Goal: Task Accomplishment & Management: Manage account settings

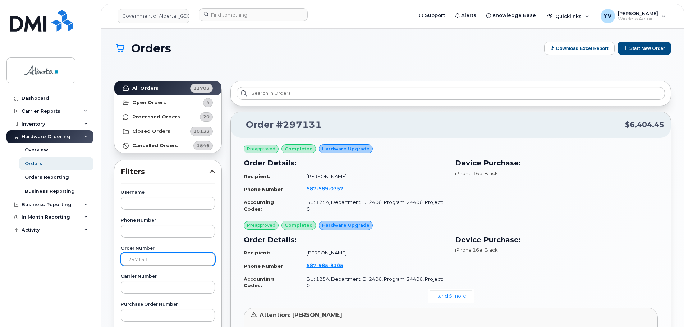
scroll to position [137, 0]
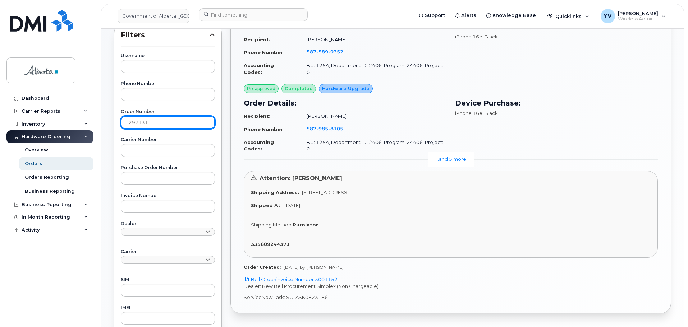
drag, startPoint x: 148, startPoint y: 124, endPoint x: 97, endPoint y: 124, distance: 51.7
click at [101, 124] on div "Government of Alberta (GOA) Support Alerts Knowledge Base Quicklinks Suspend / …" at bounding box center [392, 170] width 583 height 556
paste input "572"
type input "297572"
drag, startPoint x: 686, startPoint y: 72, endPoint x: 689, endPoint y: 56, distance: 15.9
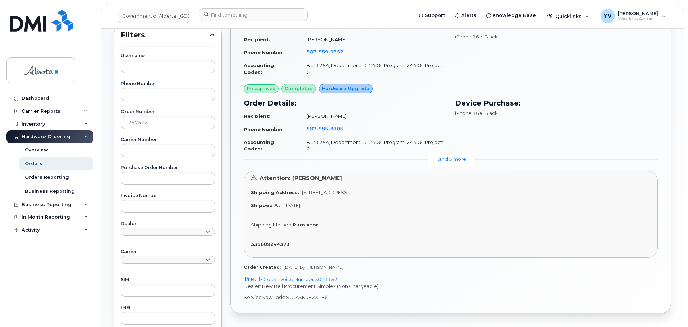
click at [687, 56] on html "Government of Alberta (GOA) Support Alerts Knowledge Base Quicklinks Suspend / …" at bounding box center [344, 166] width 688 height 607
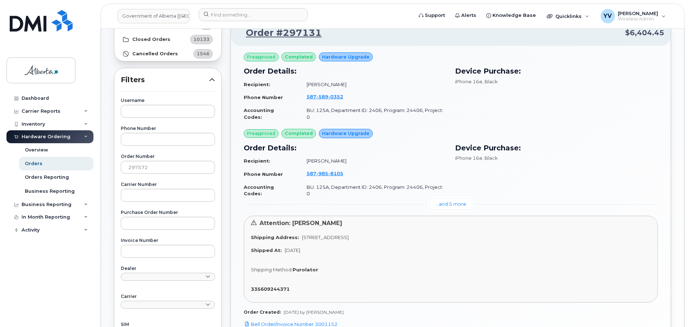
scroll to position [26, 0]
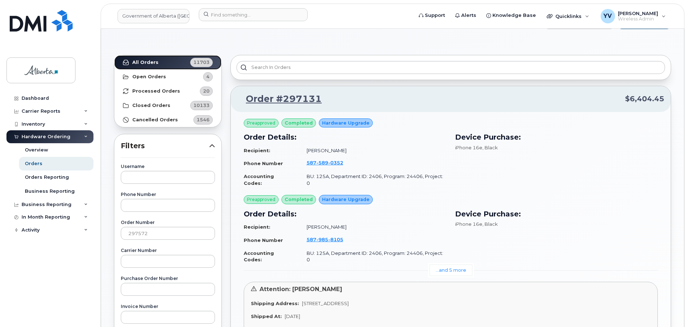
click at [140, 59] on link "All Orders 11703" at bounding box center [167, 62] width 107 height 14
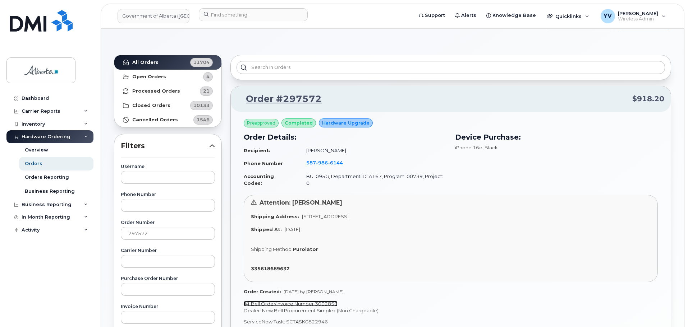
click at [332, 301] on link "Bell Order/Invoice Number 3002859" at bounding box center [291, 304] width 94 height 6
drag, startPoint x: 326, startPoint y: 316, endPoint x: 286, endPoint y: 318, distance: 39.9
click at [286, 319] on p "ServiceNow Task: SCTASK0822946" at bounding box center [451, 322] width 414 height 7
copy p "SCTASK0822946"
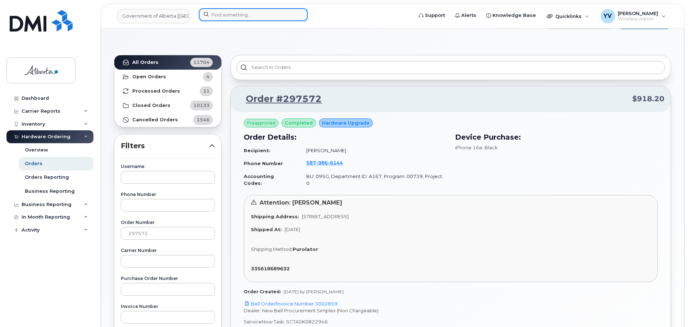
click at [209, 15] on input at bounding box center [253, 14] width 109 height 13
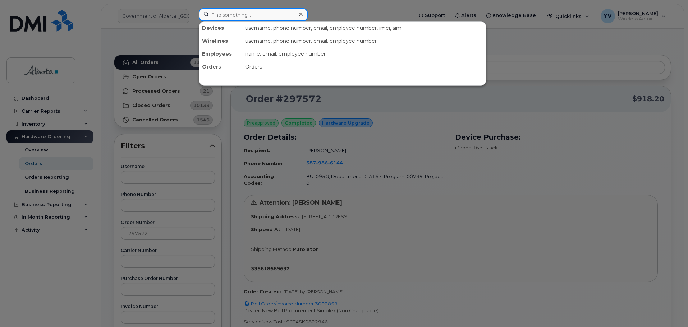
paste input "5879866144"
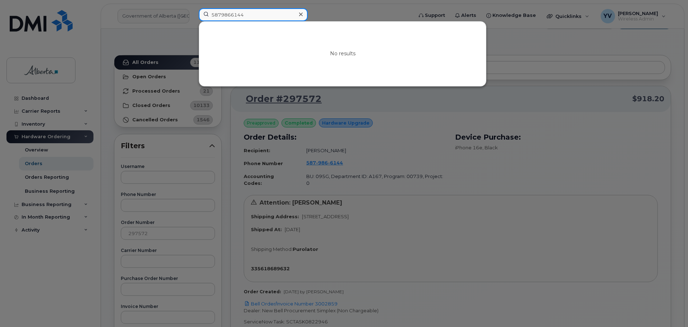
click at [213, 13] on input "5879866144" at bounding box center [253, 14] width 109 height 13
click at [243, 15] on input "5879866144" at bounding box center [253, 14] width 109 height 13
type input "5879866144"
drag, startPoint x: 249, startPoint y: 15, endPoint x: 184, endPoint y: 11, distance: 64.4
click at [193, 11] on div "5879866144 No results" at bounding box center [303, 16] width 221 height 16
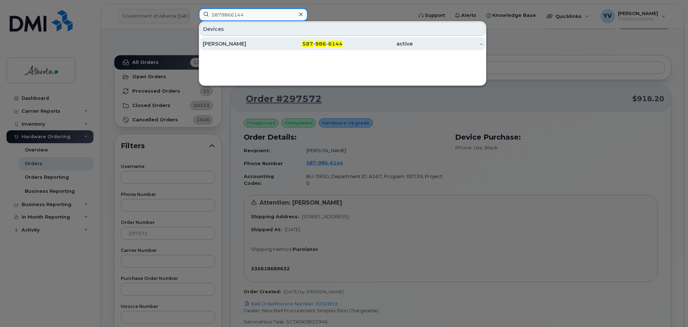
type input "5879866144"
click at [323, 42] on span "986" at bounding box center [320, 44] width 11 height 6
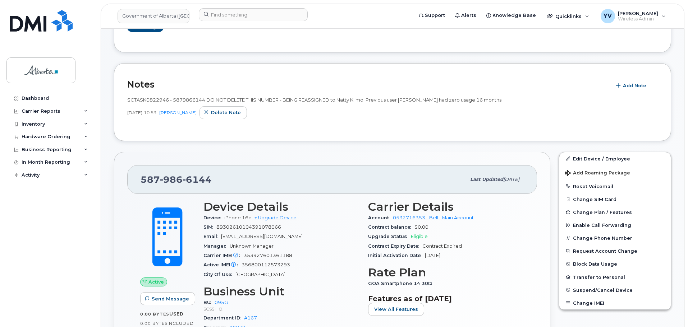
scroll to position [158, 0]
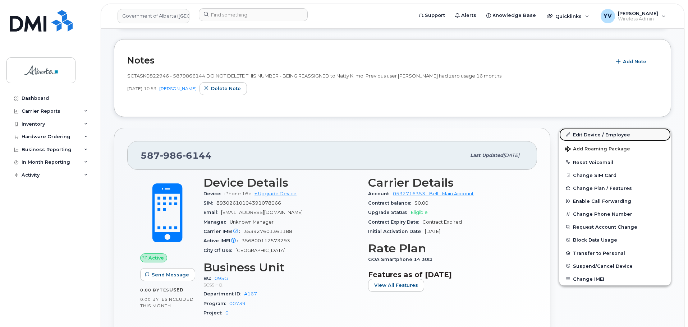
click at [592, 131] on link "Edit Device / Employee" at bounding box center [614, 134] width 111 height 13
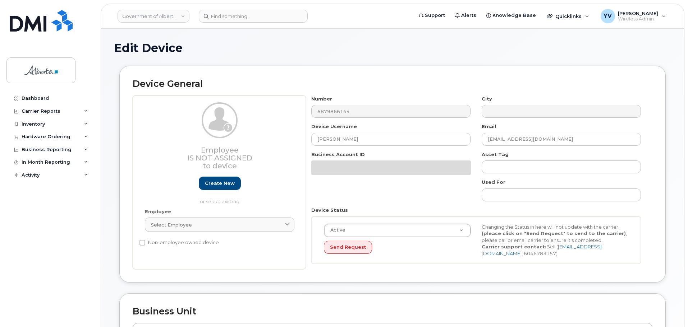
select select "4120333"
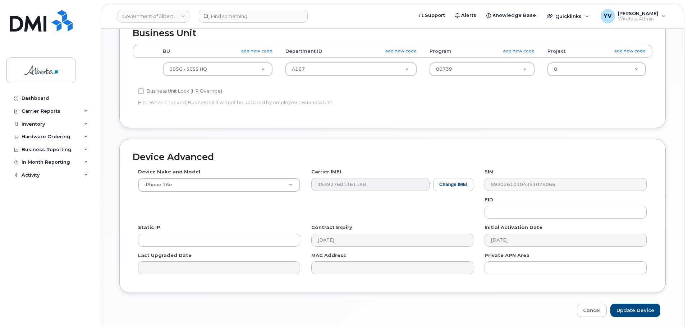
scroll to position [304, 0]
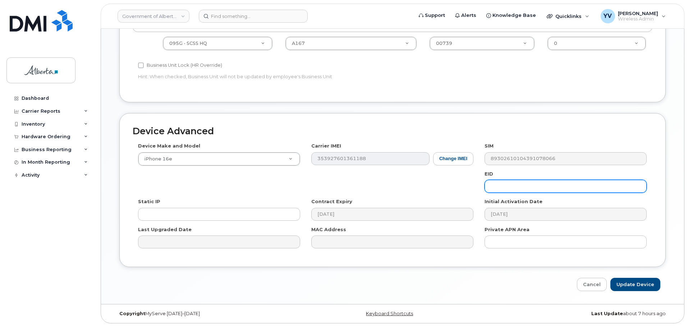
click at [505, 186] on input "text" at bounding box center [565, 186] width 162 height 13
paste input "89043052010008887025008989722875"
type input "89043052010008887025008989722875"
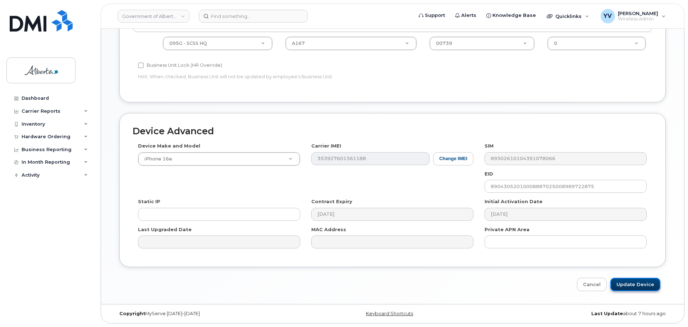
click at [635, 283] on input "Update Device" at bounding box center [635, 284] width 50 height 13
type input "Saving..."
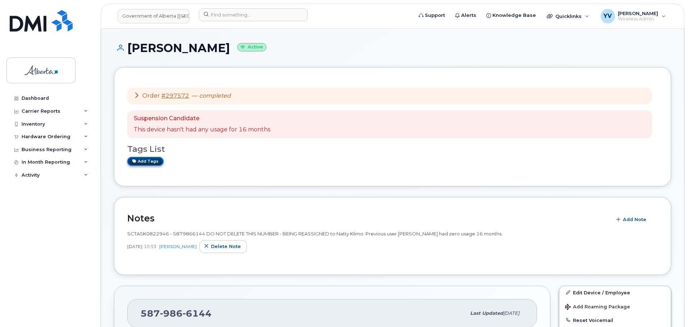
click at [149, 162] on link "Add tags" at bounding box center [145, 161] width 36 height 9
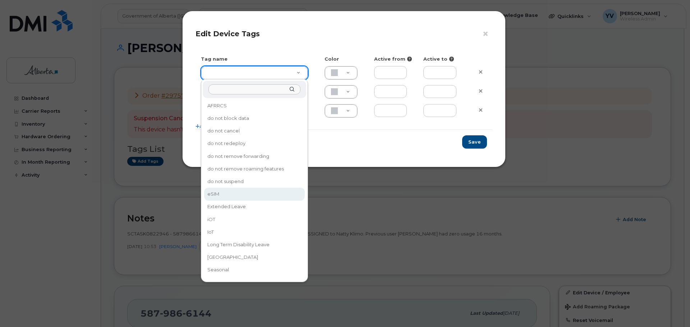
type input "eSIM"
type input "D6CDC1"
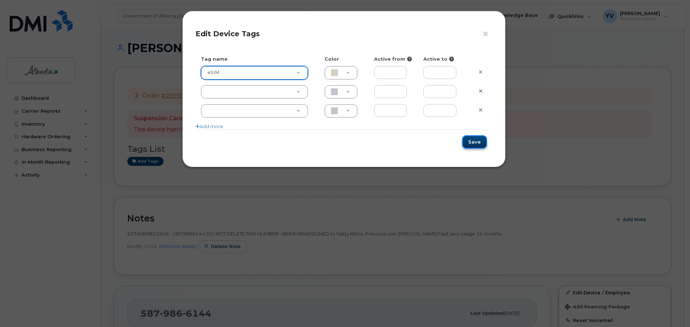
click at [473, 142] on button "Save" at bounding box center [474, 141] width 25 height 13
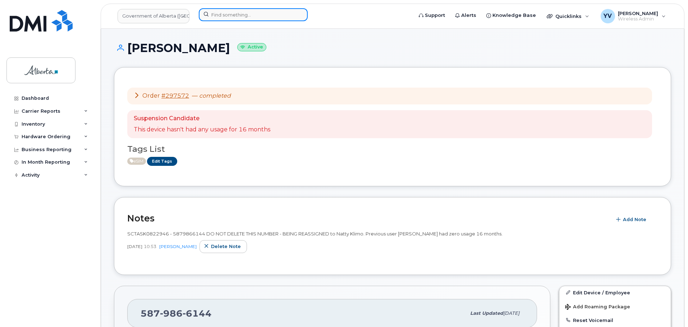
click at [216, 15] on input at bounding box center [253, 14] width 109 height 13
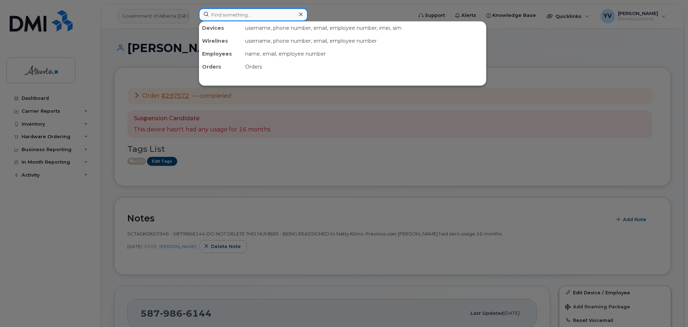
paste input "5879914623"
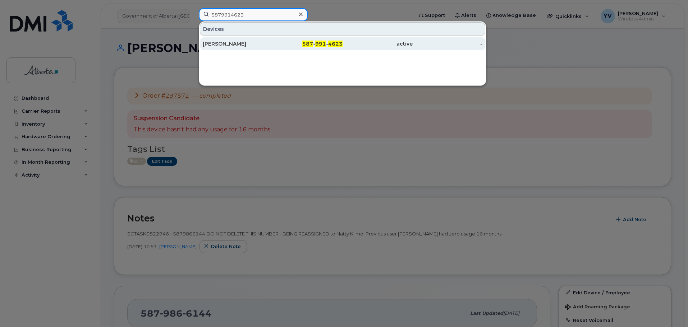
type input "5879914623"
click at [325, 45] on span "991" at bounding box center [320, 44] width 11 height 6
